Goal: Check status: Check status

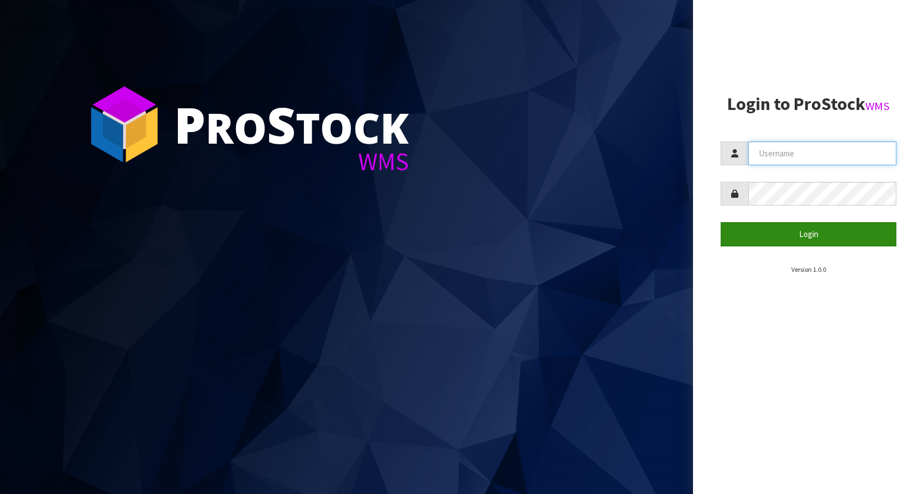
type input "KitchenAid"
click at [801, 233] on button "Login" at bounding box center [809, 234] width 176 height 24
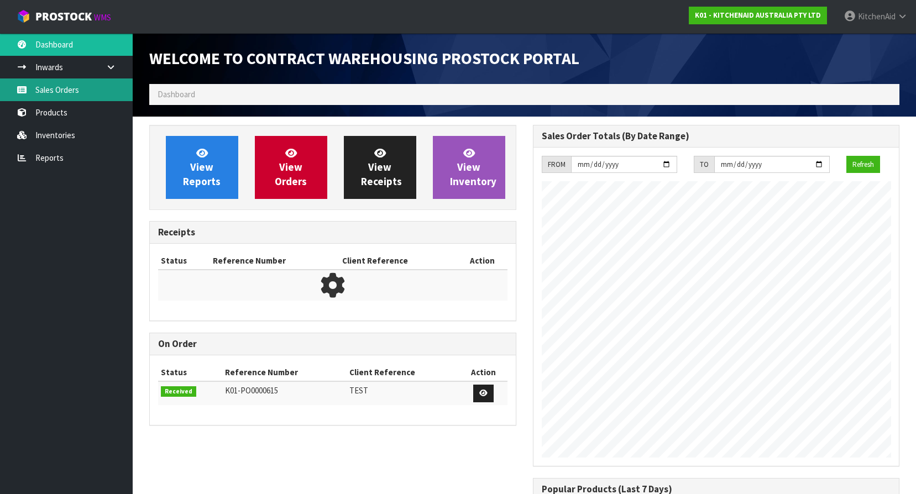
scroll to position [613, 383]
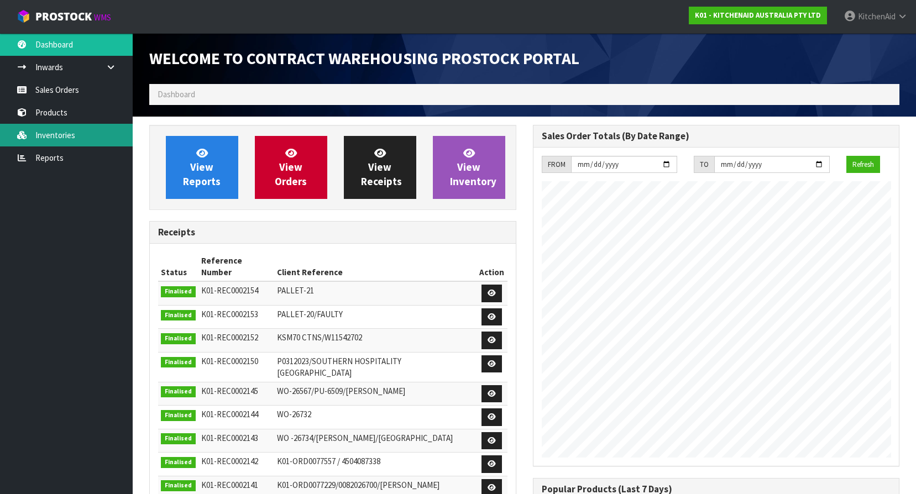
click at [37, 138] on link "Inventories" at bounding box center [66, 135] width 133 height 23
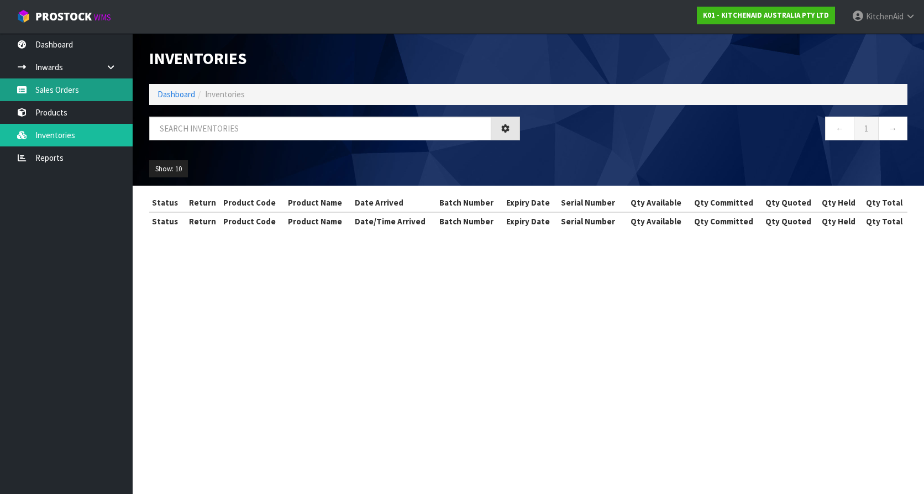
click at [61, 90] on link "Sales Orders" at bounding box center [66, 89] width 133 height 23
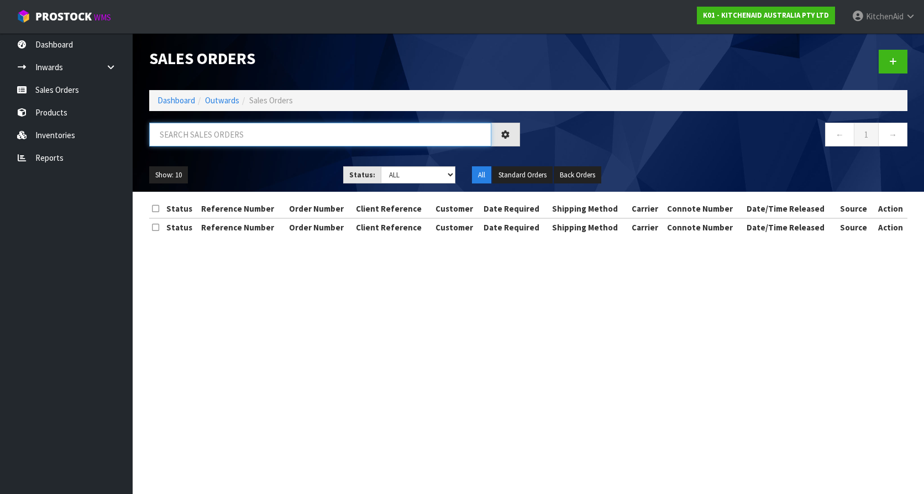
click at [218, 136] on input "text" at bounding box center [320, 135] width 342 height 24
paste input "6394728238955"
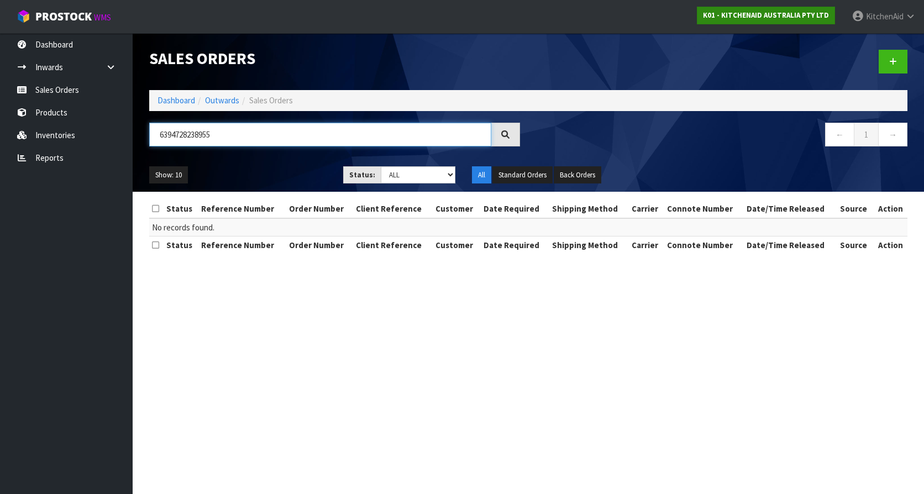
type input "6394728238955"
click at [750, 17] on strong "K01 - KITCHENAID AUSTRALIA PTY LTD" at bounding box center [766, 15] width 126 height 9
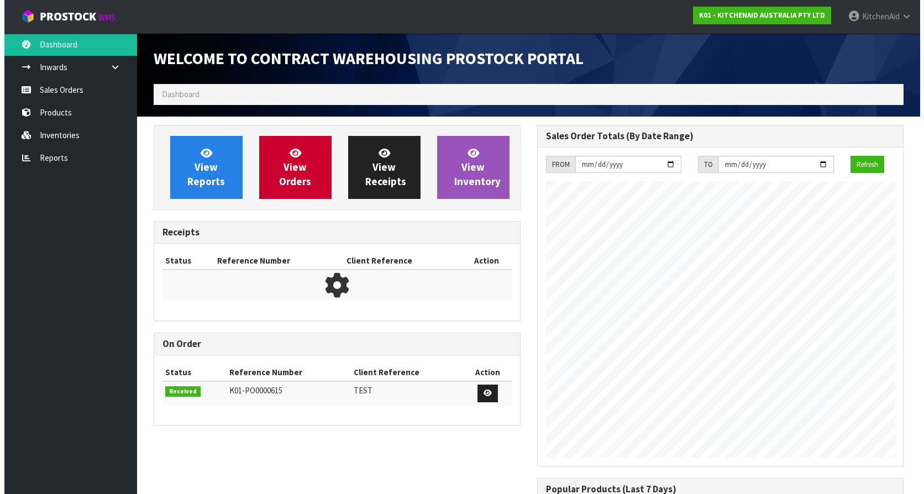
scroll to position [613, 383]
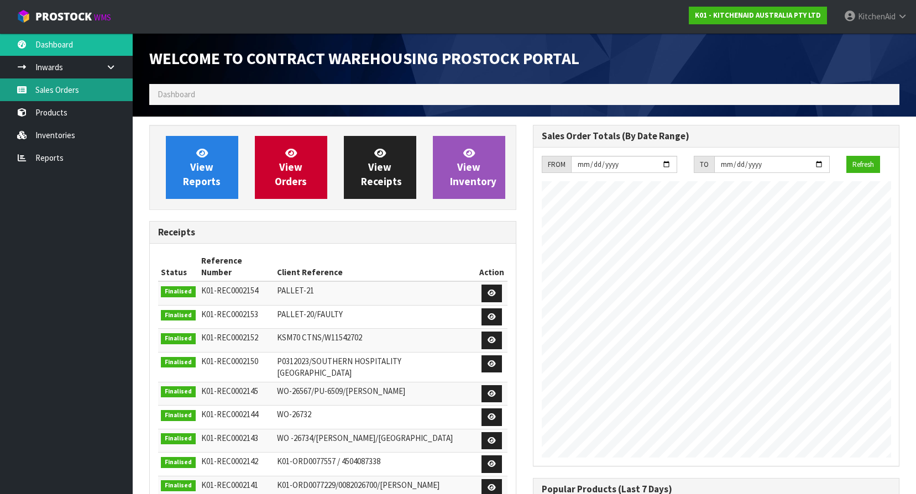
click at [80, 95] on link "Sales Orders" at bounding box center [66, 89] width 133 height 23
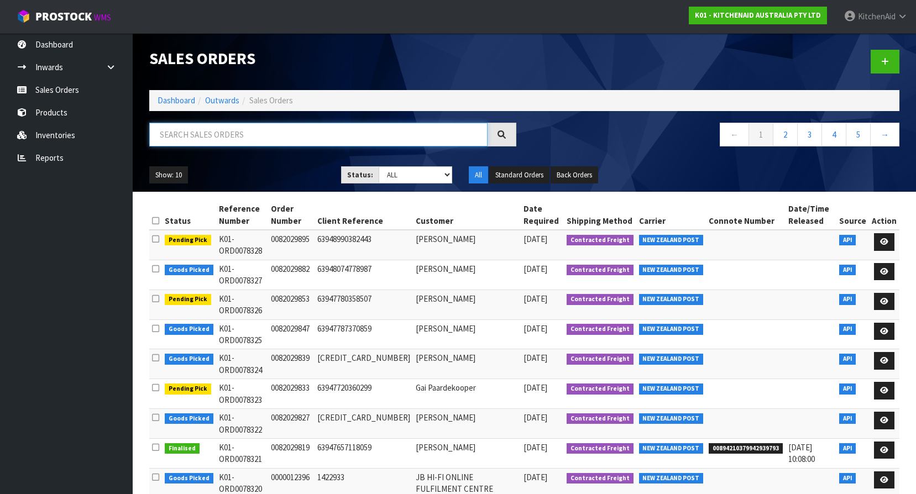
click at [219, 141] on input "text" at bounding box center [318, 135] width 338 height 24
paste input "63947248238955"
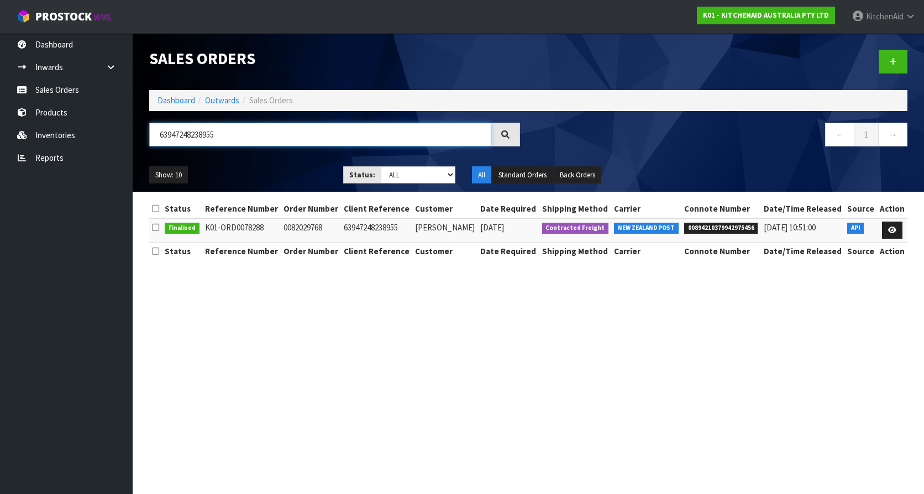
type input "63947248238955"
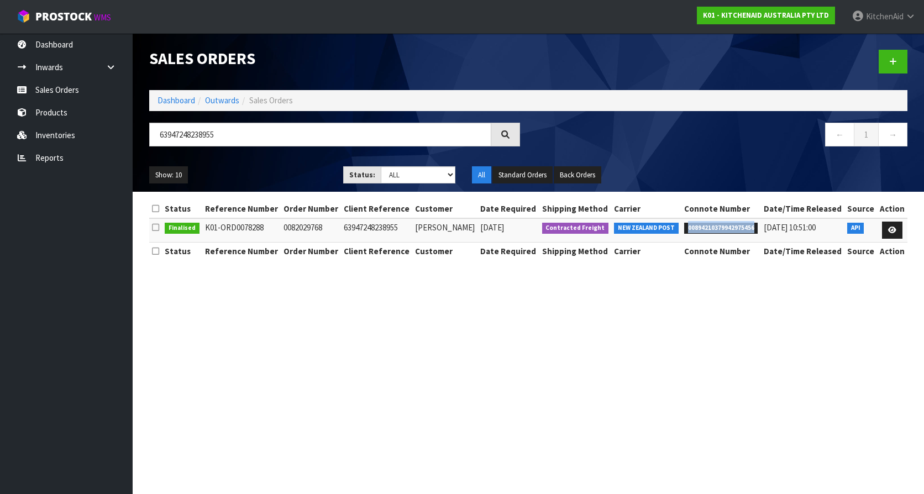
drag, startPoint x: 683, startPoint y: 228, endPoint x: 748, endPoint y: 229, distance: 65.2
click at [748, 229] on span "00894210379942975456" at bounding box center [721, 228] width 74 height 11
copy span "00894210379942975456"
click at [682, 288] on section "Sales Orders Dashboard Outwards Sales Orders 63947248238955 ← 1 → Show: 10 5 10…" at bounding box center [462, 247] width 924 height 494
